Goal: Transaction & Acquisition: Purchase product/service

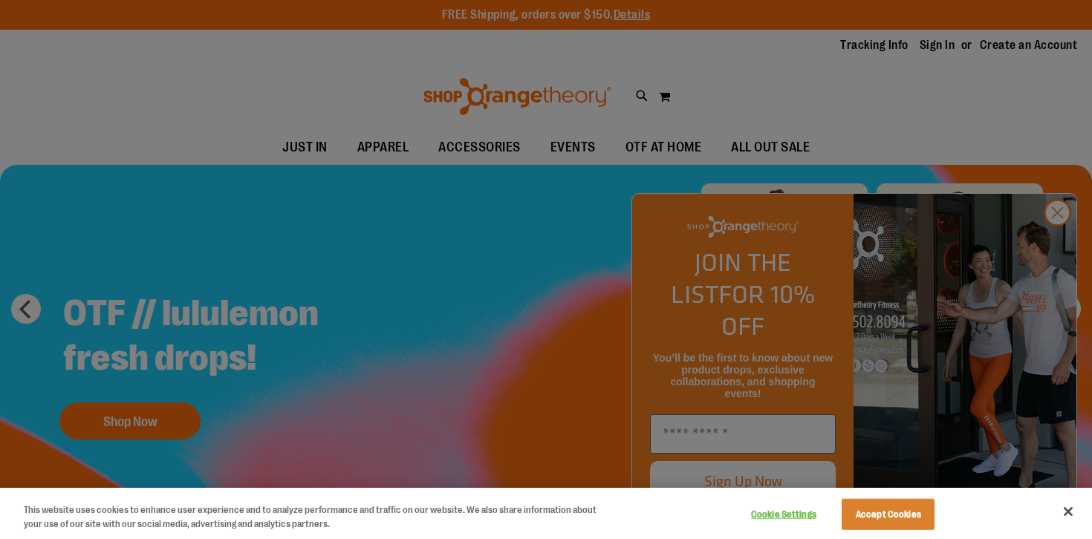
click at [614, 234] on div at bounding box center [546, 269] width 1092 height 539
click at [1068, 508] on button "Close" at bounding box center [1068, 512] width 33 height 33
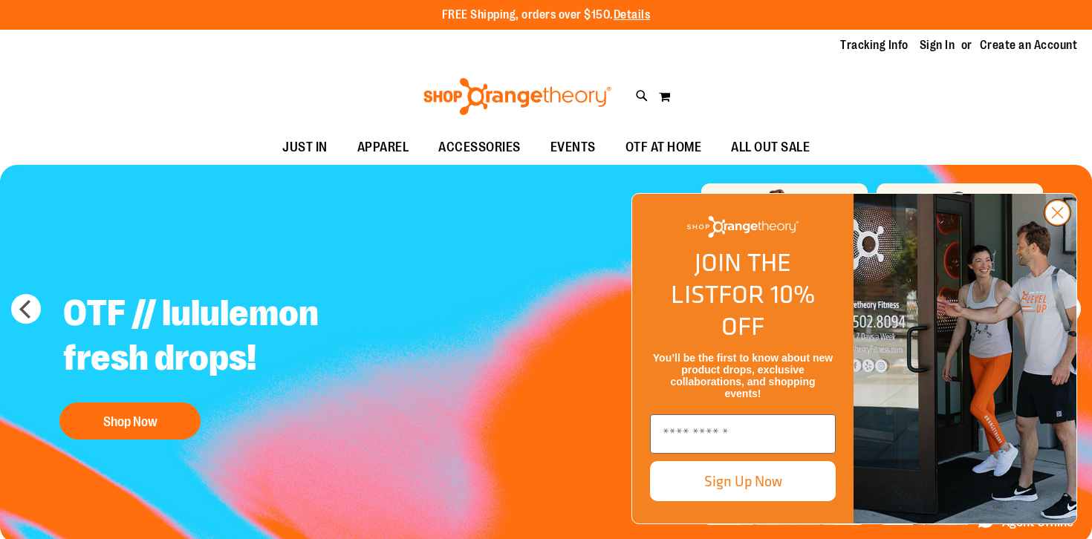
click at [1060, 218] on icon "Close dialog" at bounding box center [1058, 213] width 10 height 10
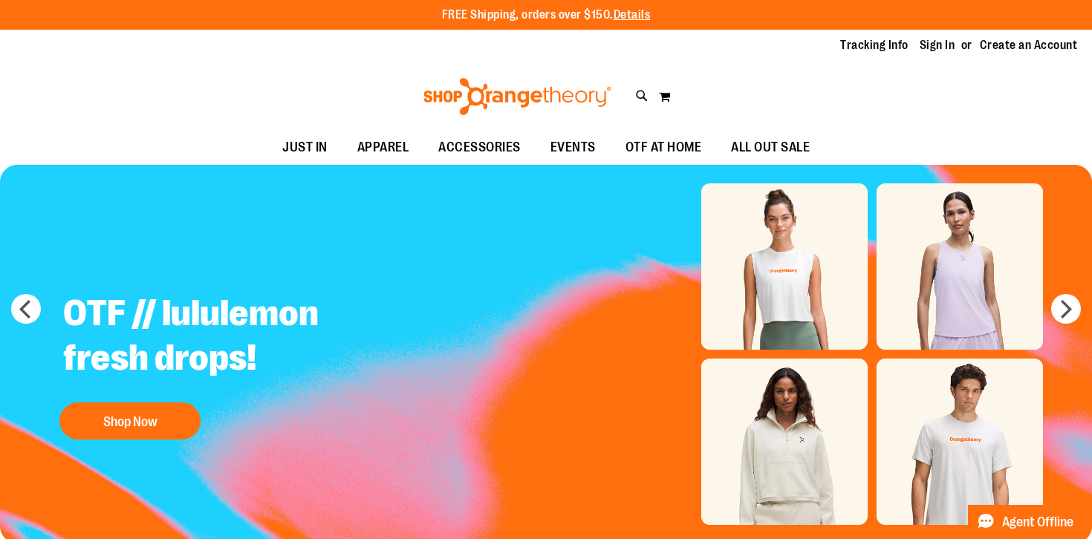
click at [632, 286] on img "Slide 1 of 5" at bounding box center [546, 354] width 1092 height 379
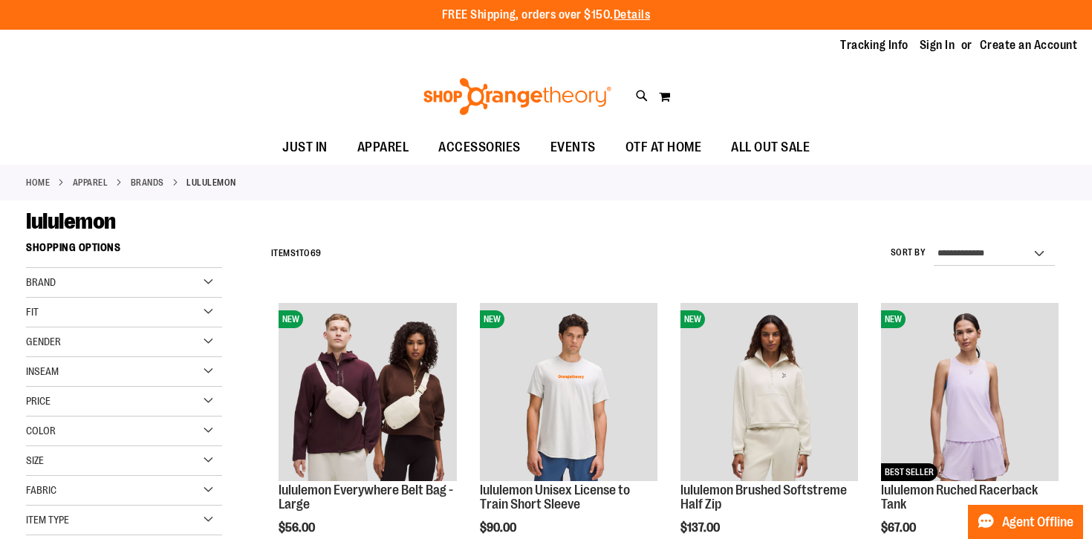
click at [554, 224] on div "lululemon" at bounding box center [546, 221] width 1040 height 27
click at [477, 241] on div "**********" at bounding box center [665, 254] width 802 height 39
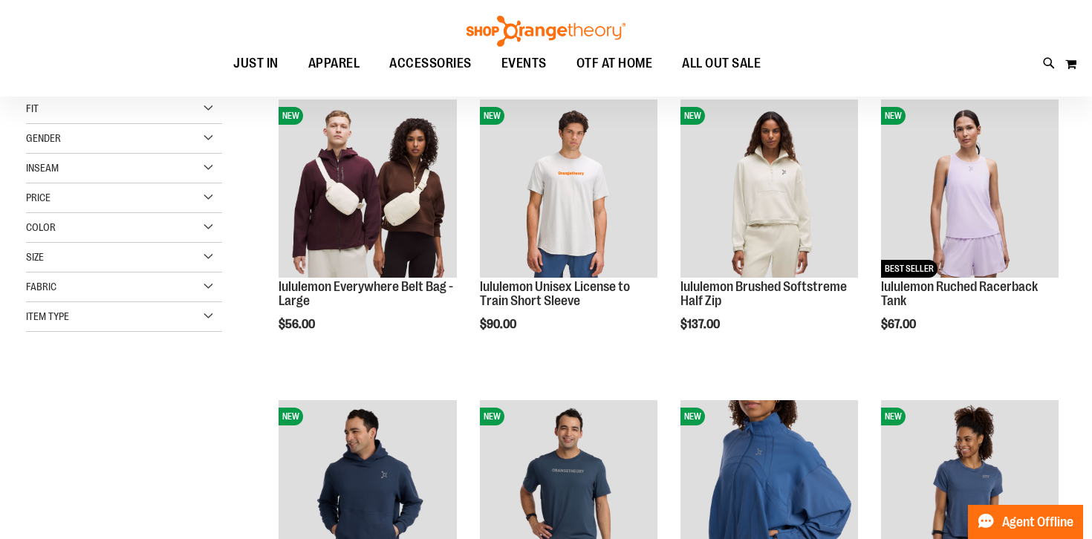
scroll to position [208, 0]
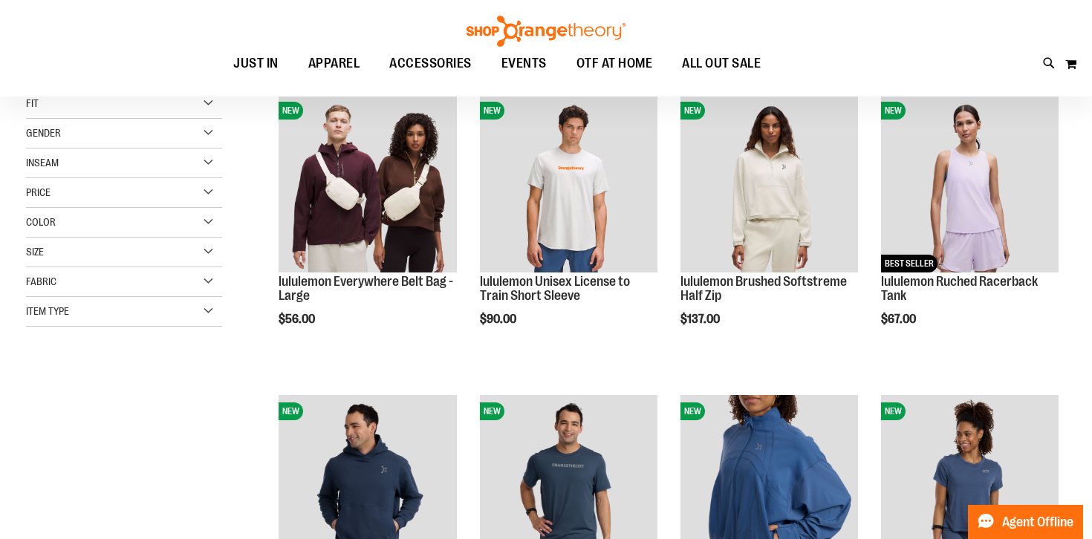
click at [470, 239] on ol "NEW lululemon Everywhere Belt Bag - Large $56.00 Quickview Add to Cart In stock…" at bounding box center [665, 538] width 802 height 902
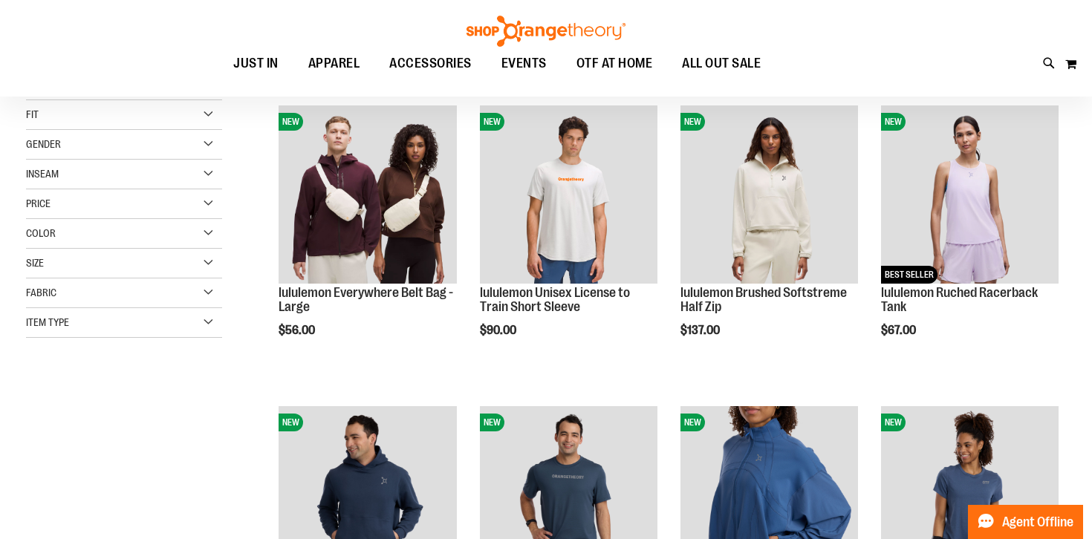
click at [470, 239] on ol "NEW lululemon Everywhere Belt Bag - Large $56.00 Quickview Add to Cart In stock…" at bounding box center [665, 549] width 802 height 902
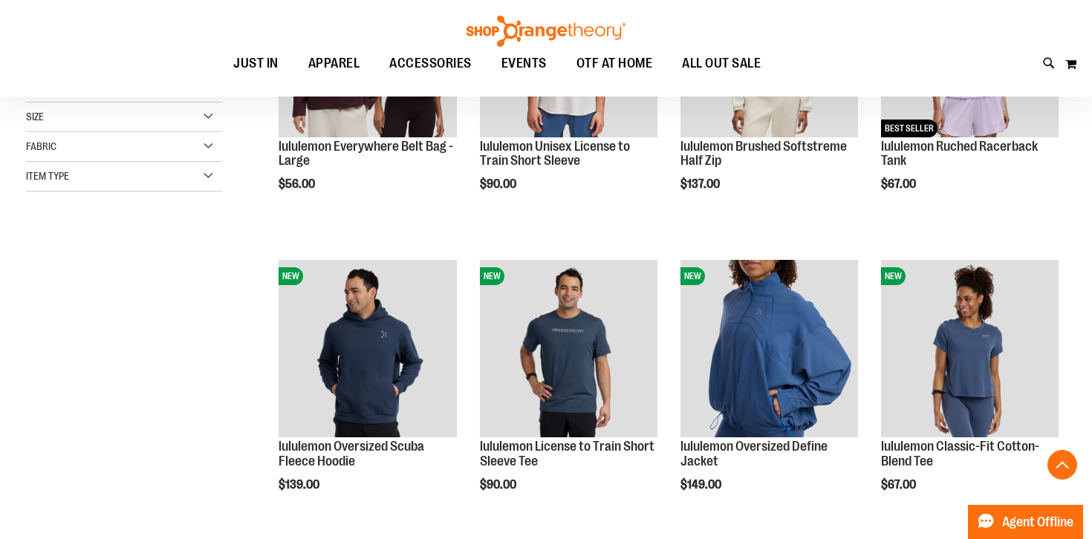
scroll to position [432, 0]
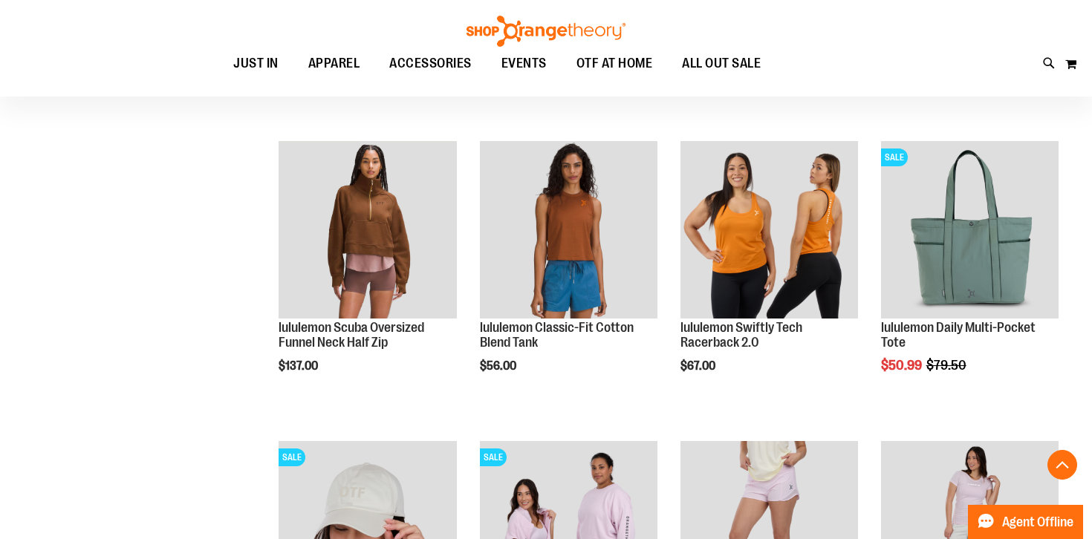
scroll to position [1024, 0]
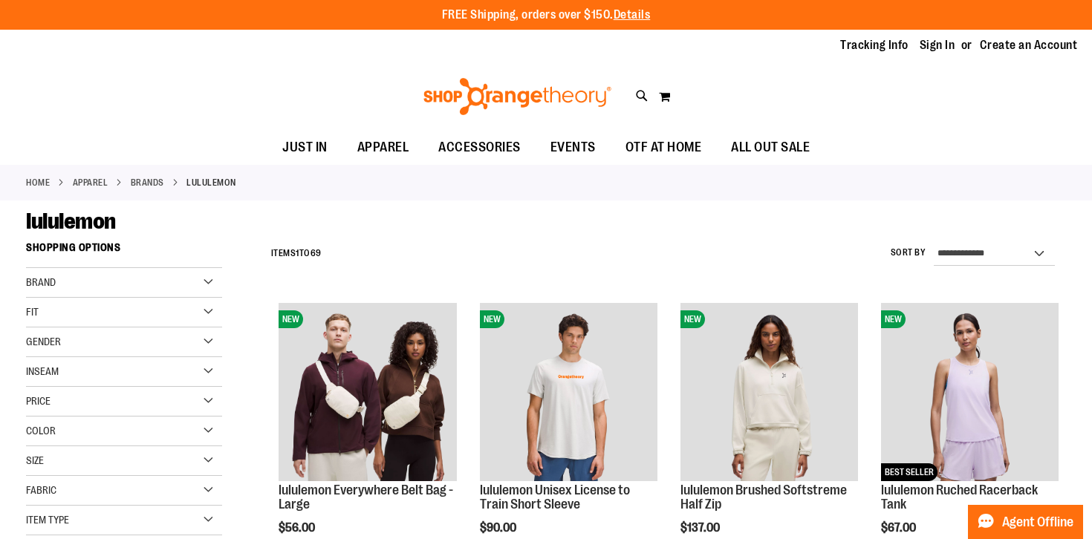
click at [571, 262] on div "**********" at bounding box center [665, 254] width 802 height 39
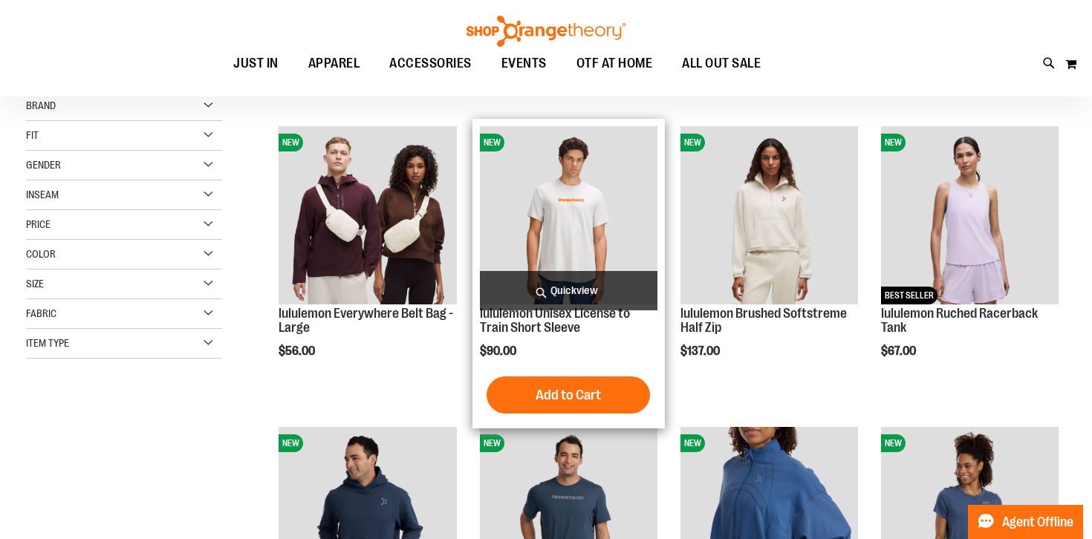
scroll to position [177, 0]
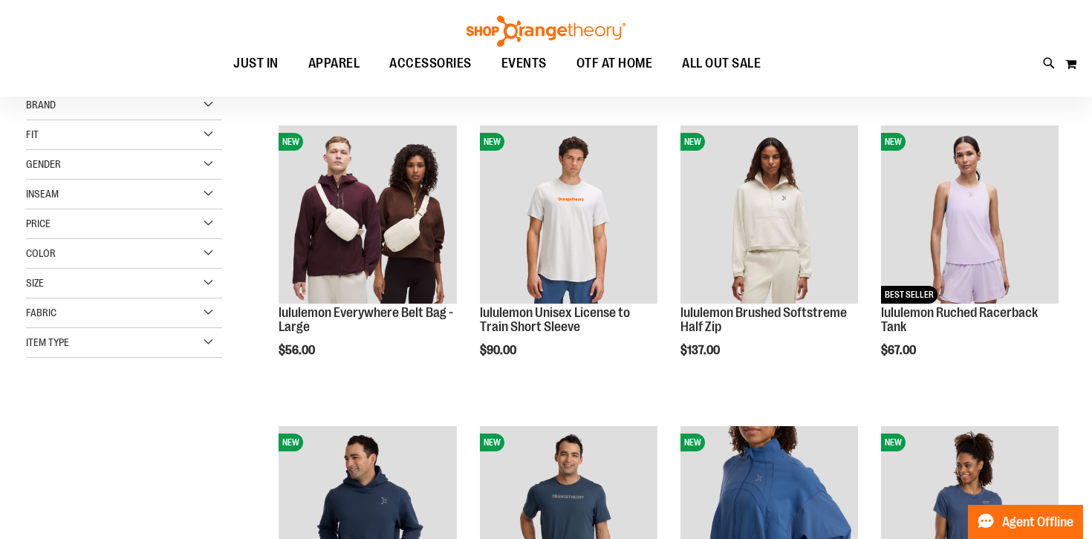
click at [407, 88] on div "Toggle Nav Search Popular Suggestions Advanced Search" at bounding box center [546, 48] width 1092 height 97
click at [397, 85] on div "Toggle Nav Search Popular Suggestions Advanced Search" at bounding box center [546, 48] width 1092 height 97
click at [355, 3] on div "Toggle Nav Search Popular Suggestions Advanced Search" at bounding box center [546, 48] width 1092 height 97
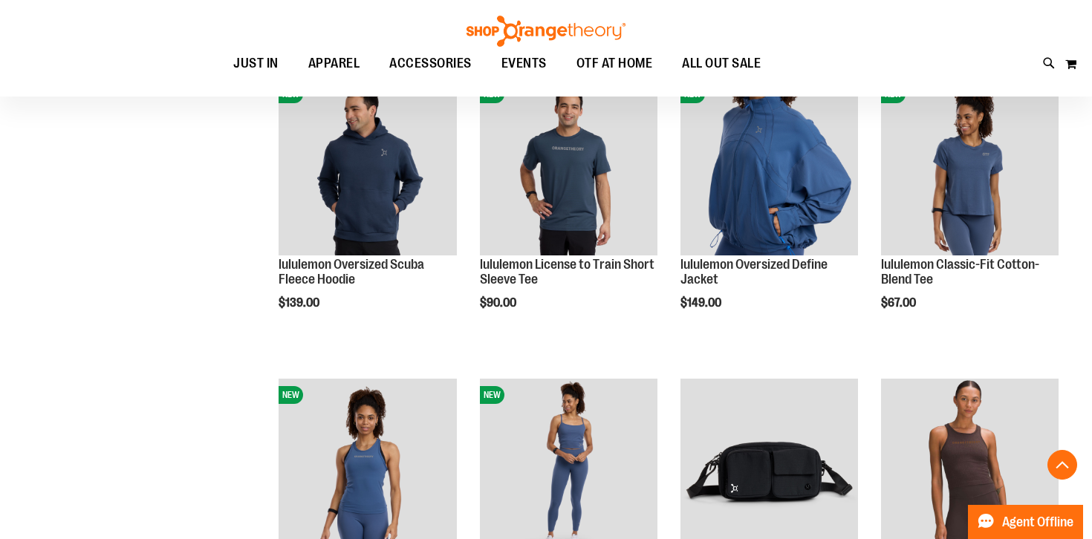
scroll to position [773, 0]
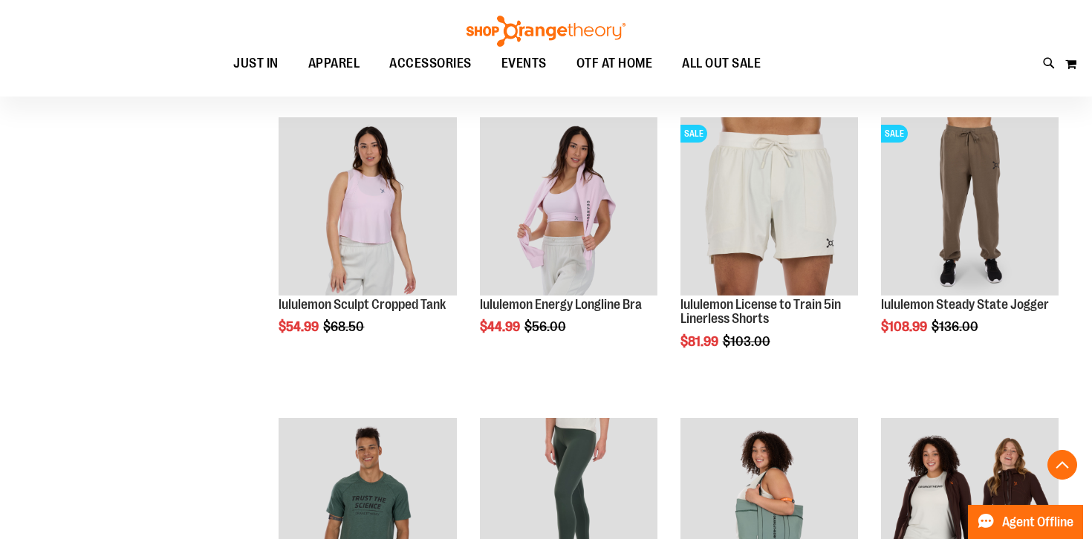
scroll to position [827, 0]
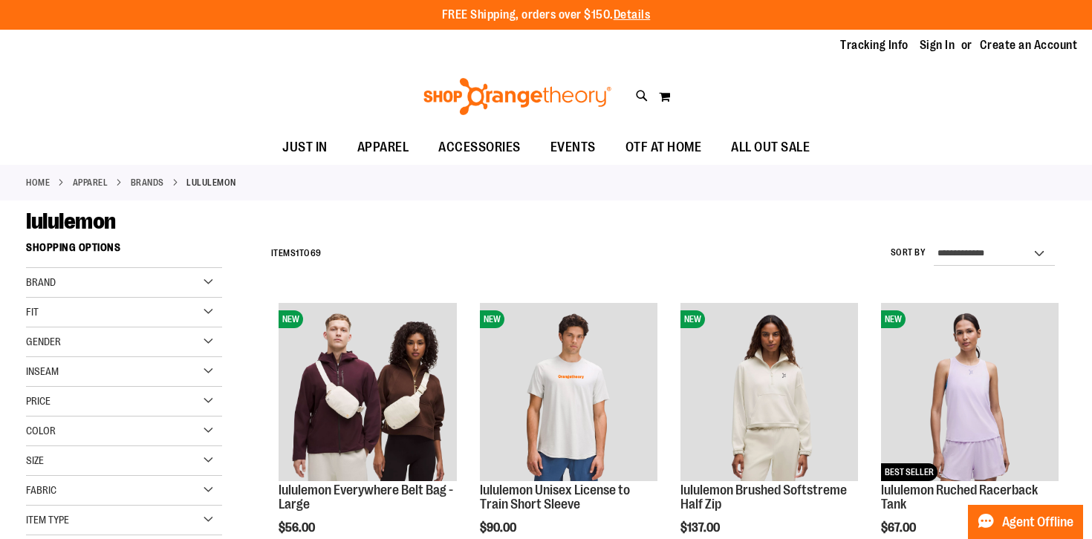
click at [412, 199] on div "Home APPAREL BRANDS lululemon" at bounding box center [546, 183] width 1092 height 36
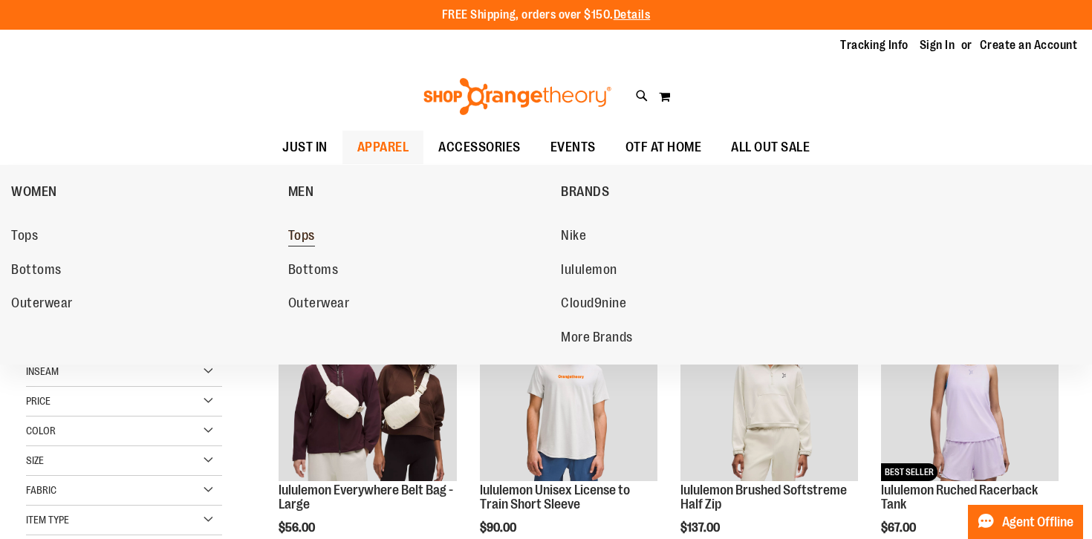
click at [315, 238] on span "Tops" at bounding box center [301, 237] width 27 height 19
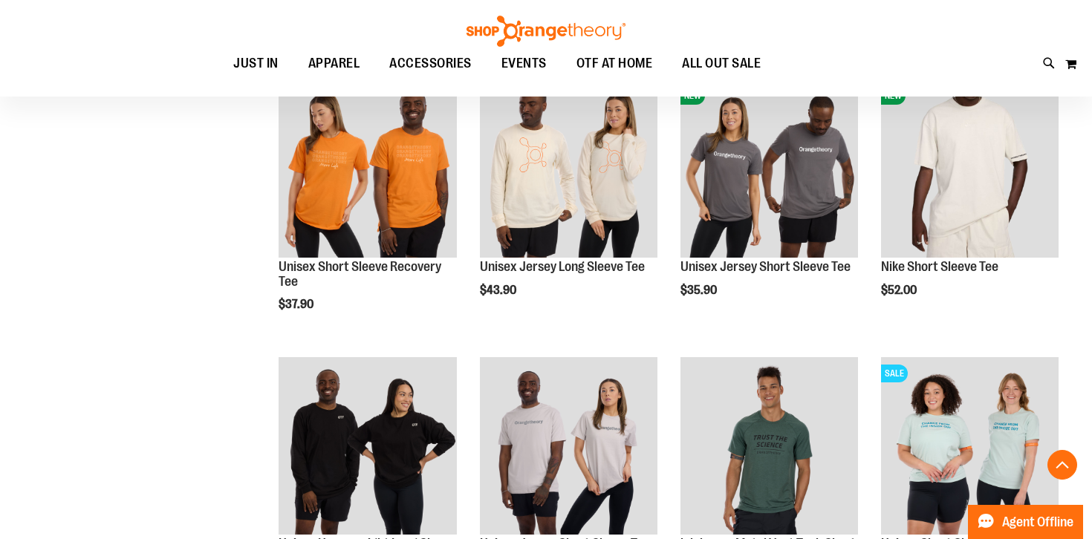
scroll to position [879, 0]
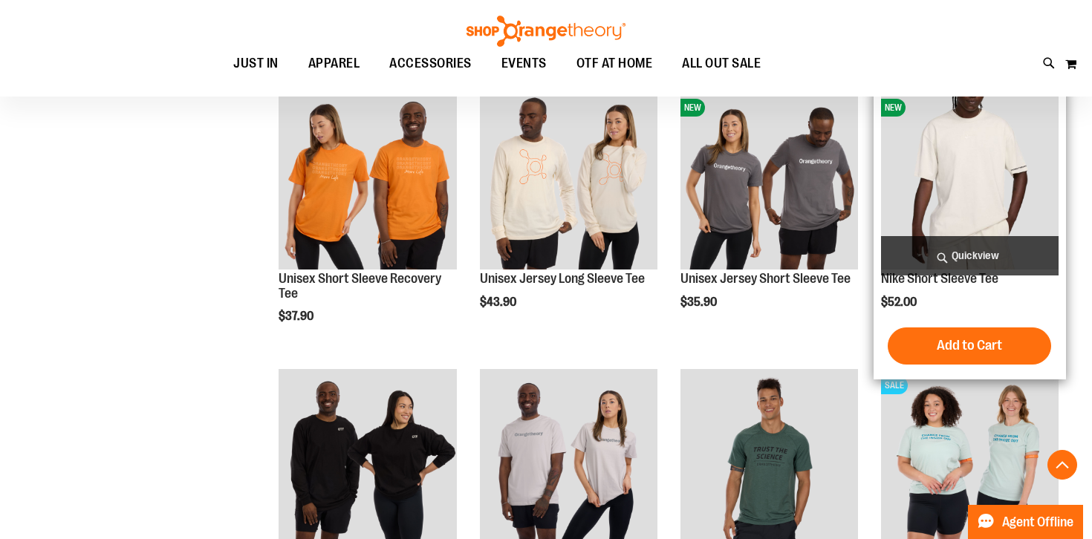
click at [986, 156] on img "product" at bounding box center [970, 180] width 178 height 178
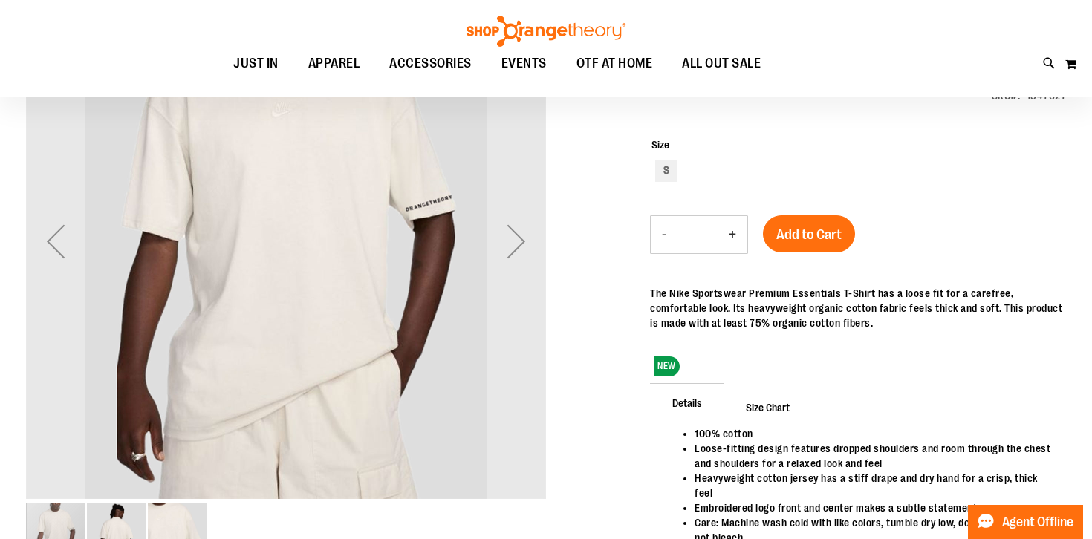
scroll to position [57, 0]
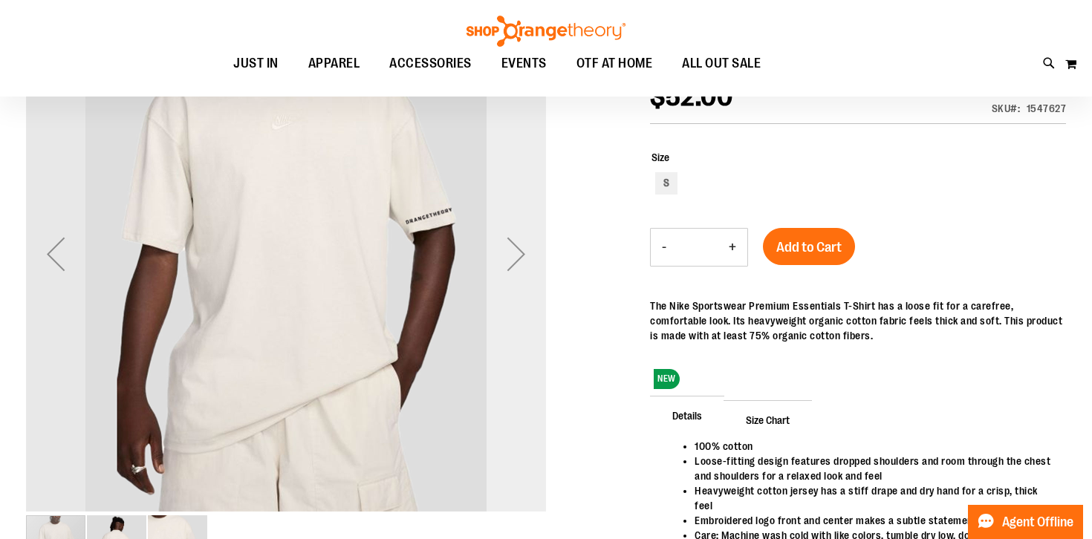
click at [524, 260] on div "Next" at bounding box center [516, 253] width 59 height 59
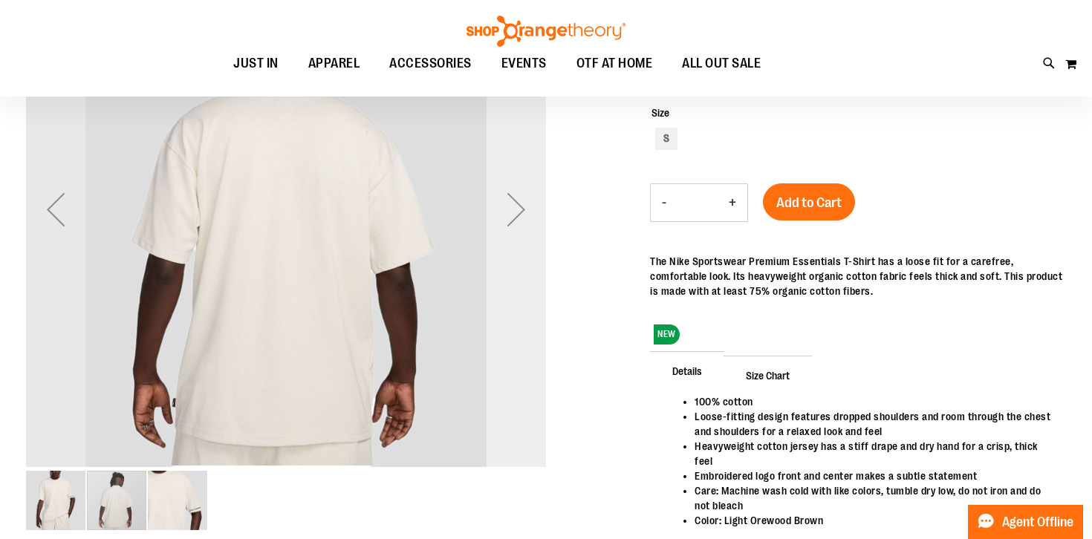
scroll to position [140, 0]
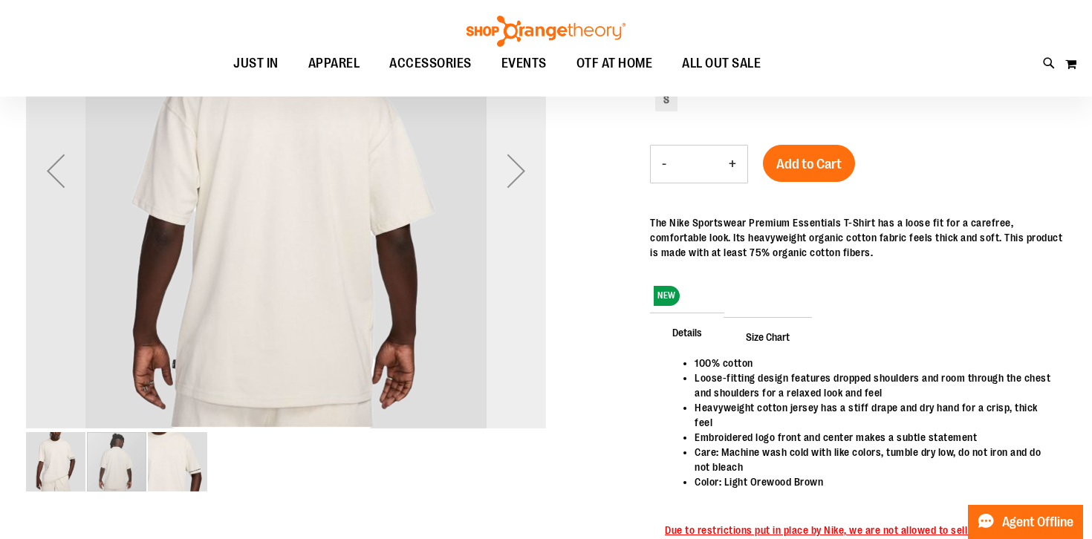
click at [530, 163] on div "Next" at bounding box center [516, 170] width 59 height 59
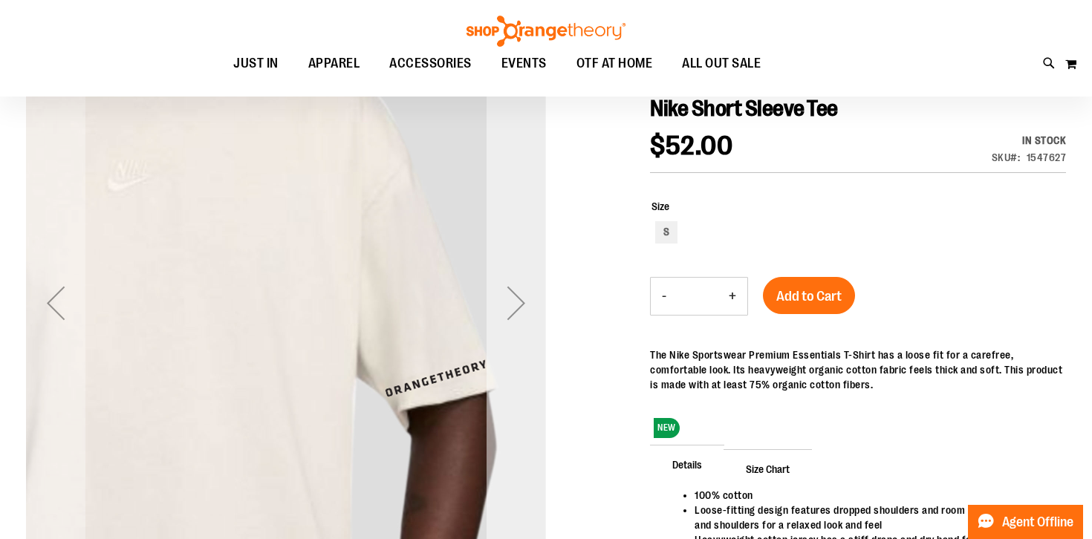
scroll to position [7, 0]
click at [521, 223] on div "Next" at bounding box center [516, 304] width 59 height 520
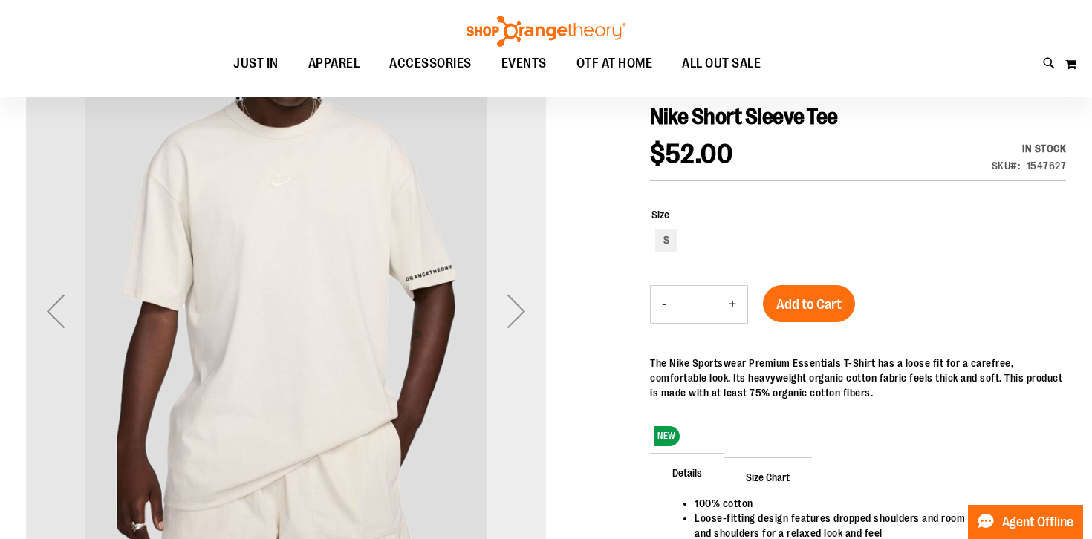
scroll to position [7, 0]
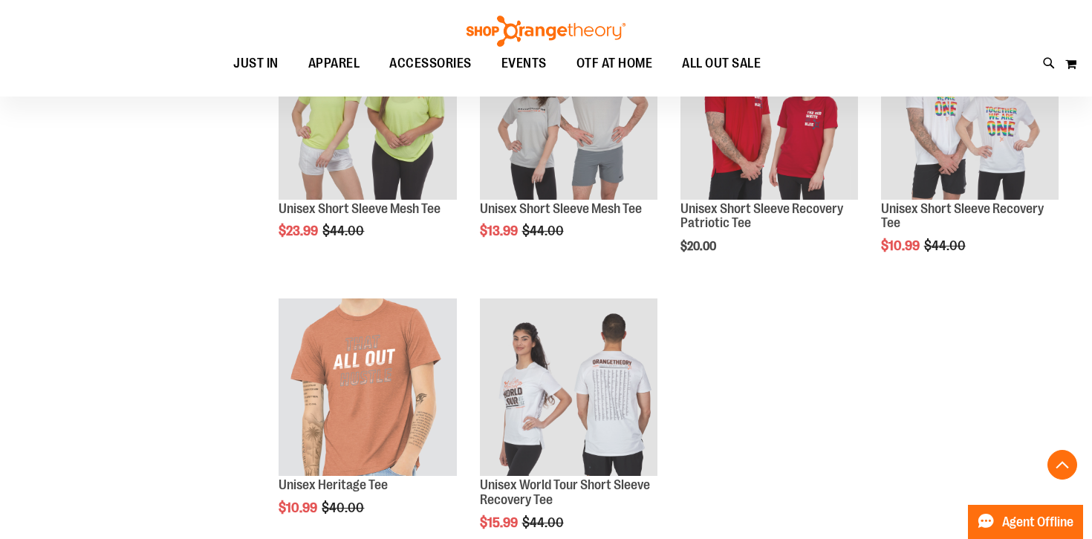
scroll to position [1276, 0]
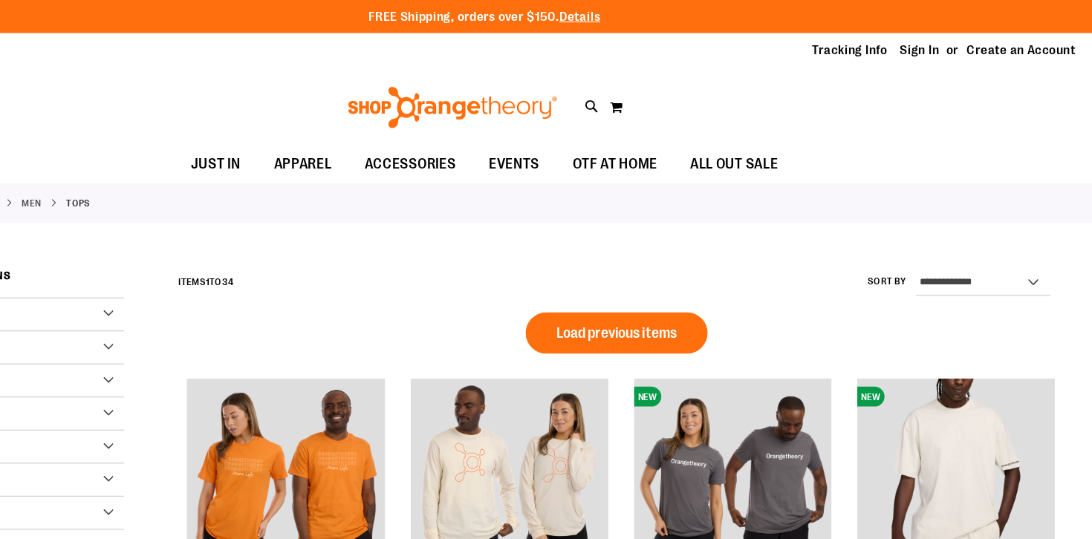
click at [591, 209] on div "Tops" at bounding box center [546, 221] width 1040 height 27
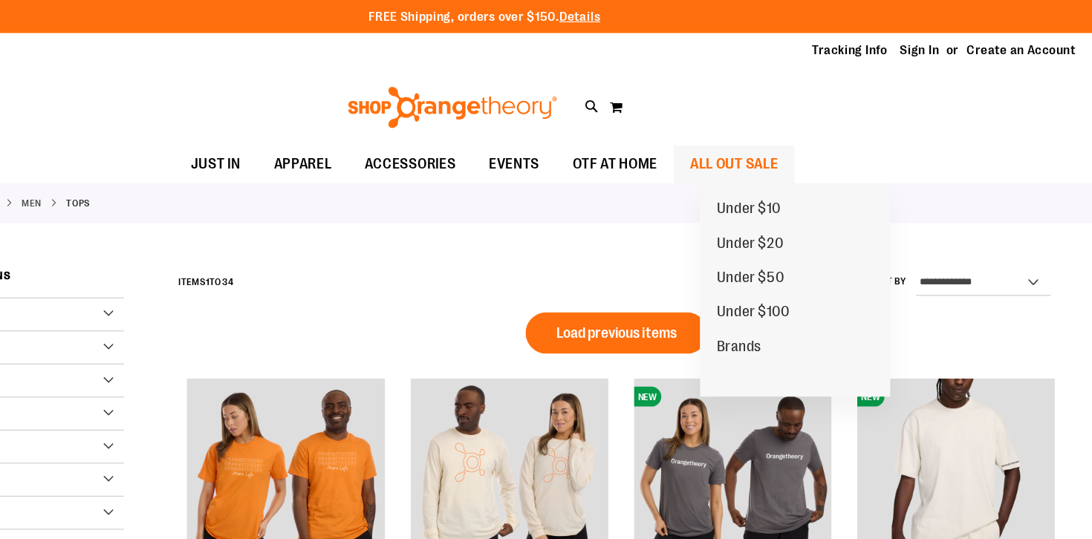
click at [806, 145] on span "ALL OUT SALE" at bounding box center [770, 147] width 79 height 33
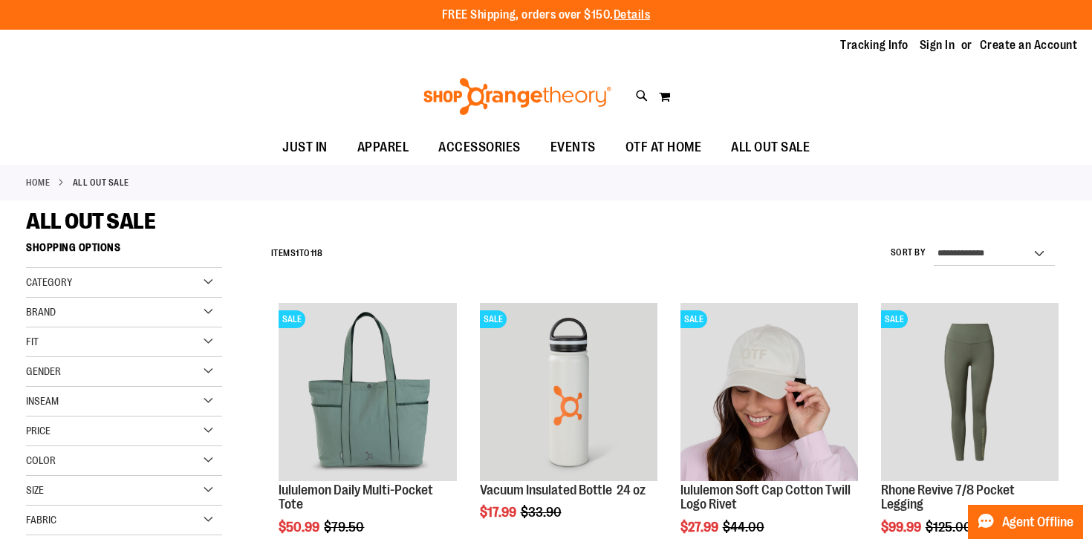
click at [259, 221] on div "ALL OUT SALE" at bounding box center [546, 221] width 1040 height 27
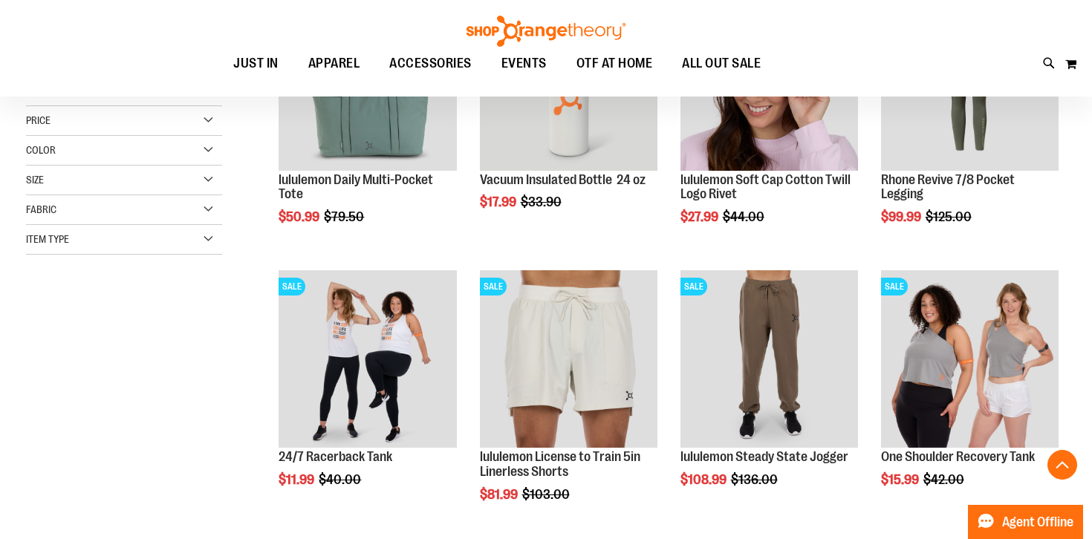
scroll to position [308, 0]
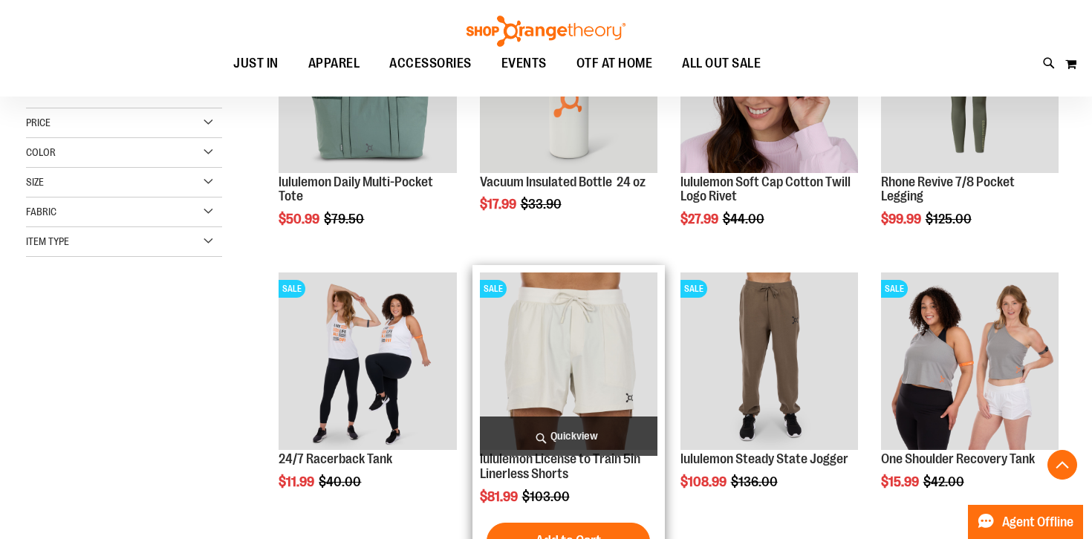
click at [548, 338] on img "product" at bounding box center [569, 362] width 178 height 178
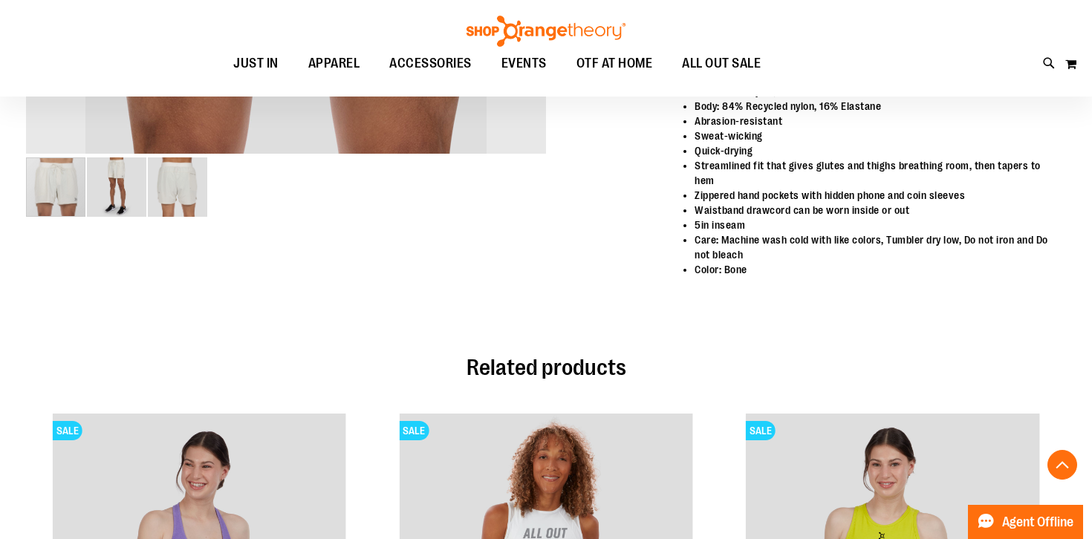
click at [111, 186] on img "image 2 of 3" at bounding box center [116, 187] width 59 height 59
